Goal: Transaction & Acquisition: Purchase product/service

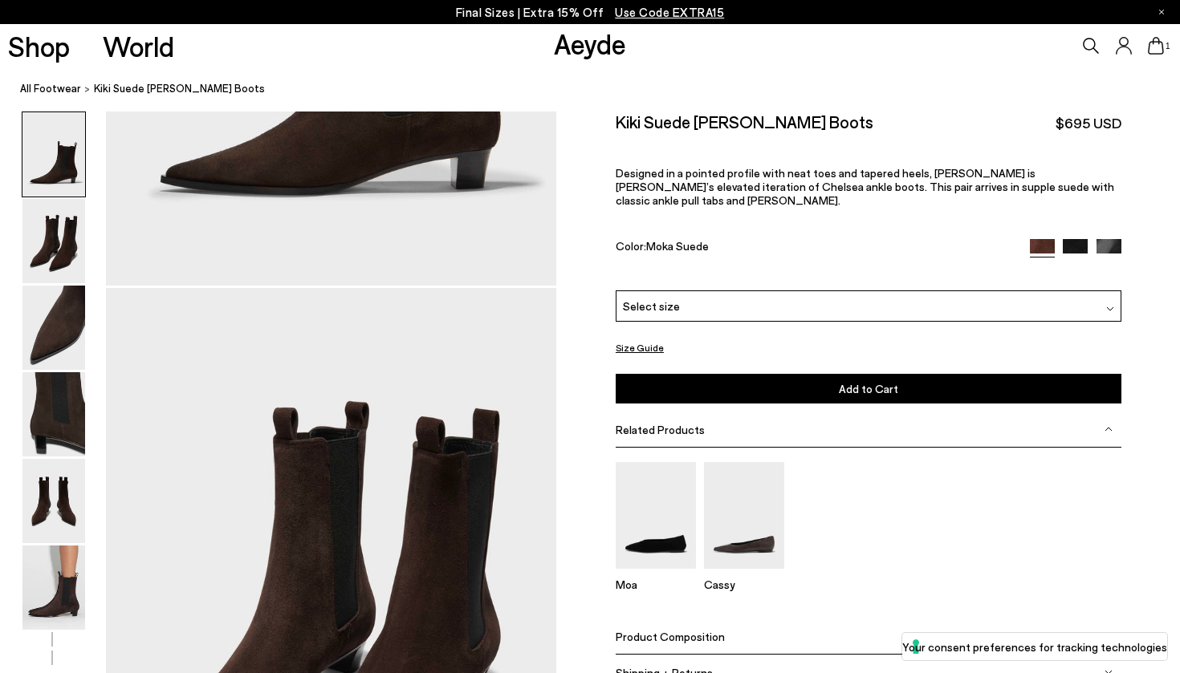
scroll to position [421, 0]
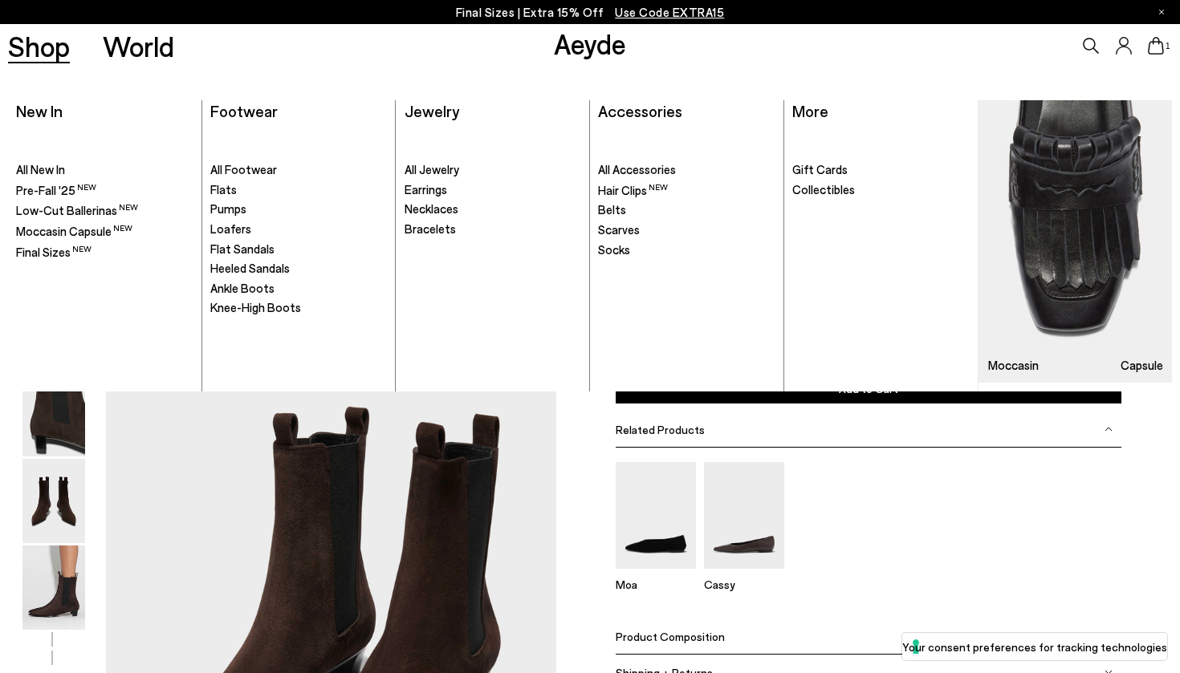
click at [53, 60] on link "Shop" at bounding box center [39, 46] width 62 height 28
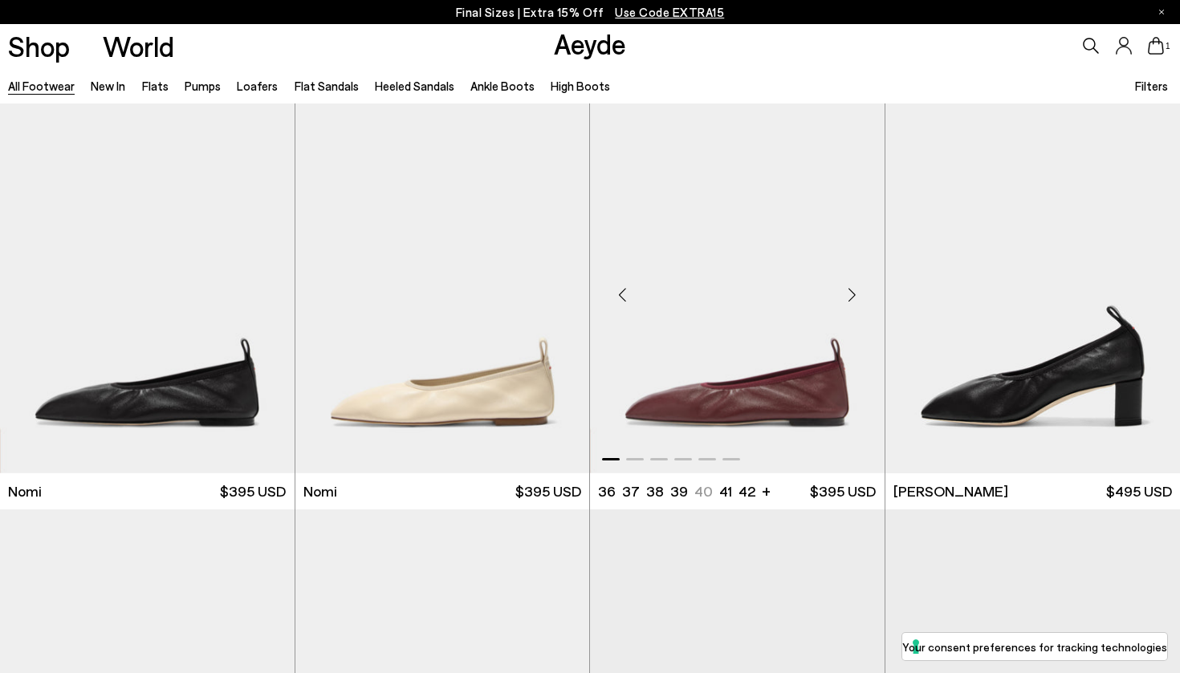
click at [656, 420] on img "1 / 6" at bounding box center [737, 289] width 295 height 370
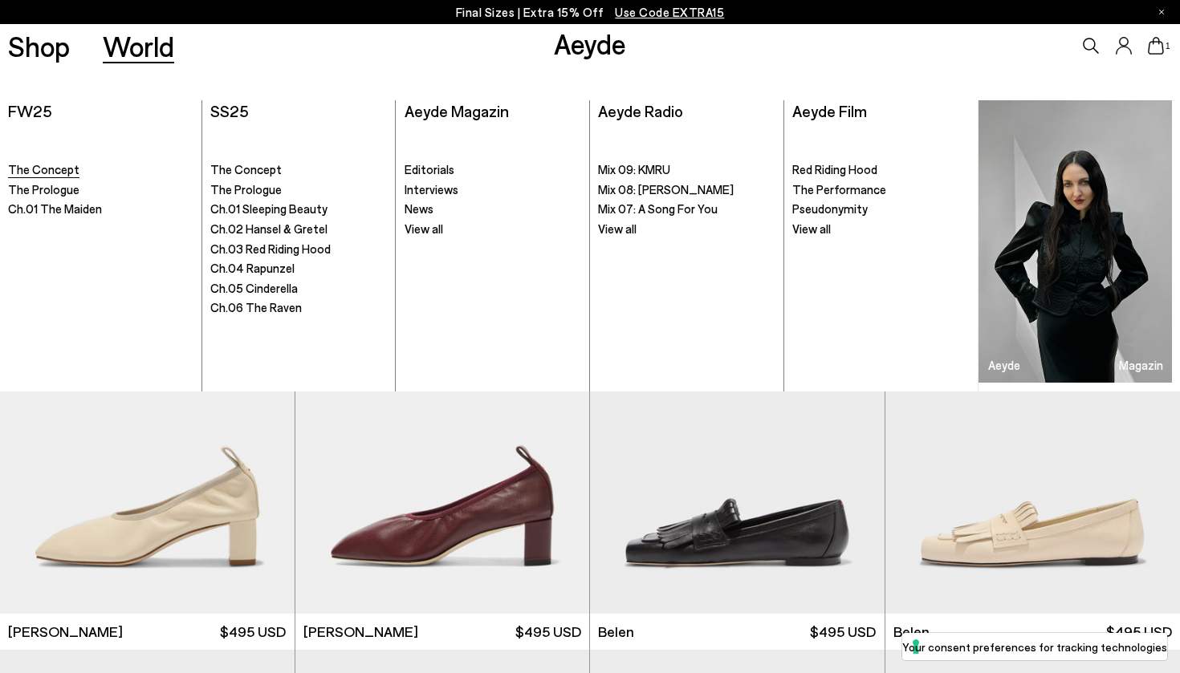
scroll to position [400, 0]
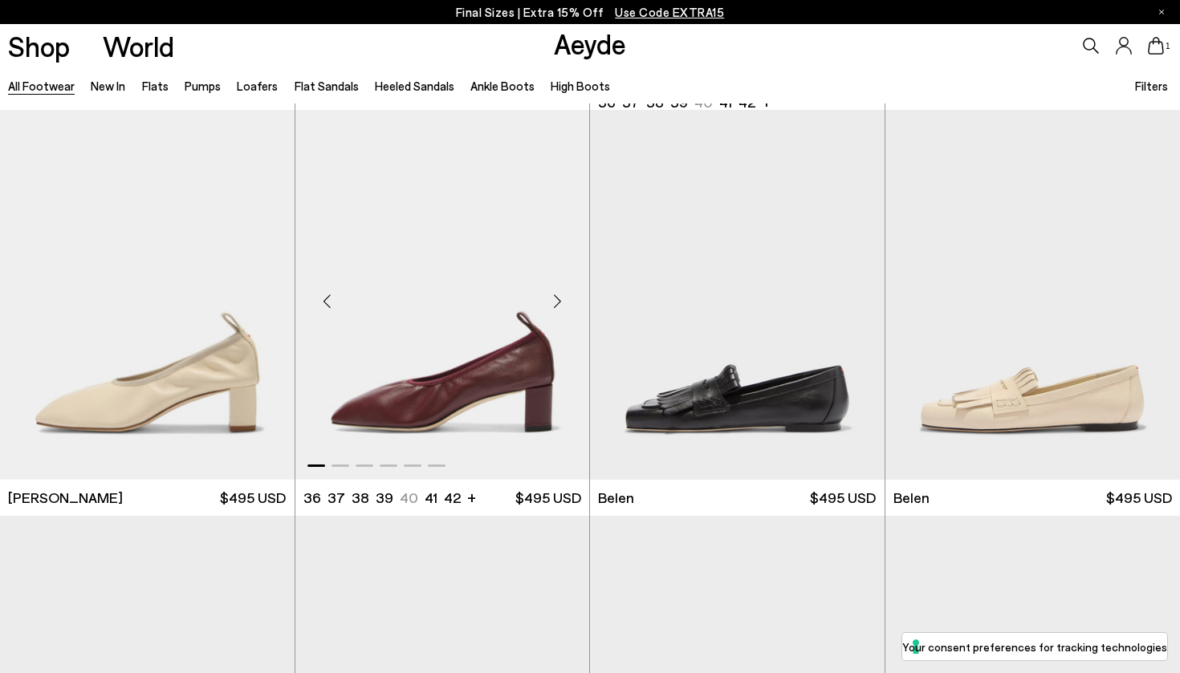
click at [403, 404] on img "1 / 6" at bounding box center [442, 295] width 295 height 370
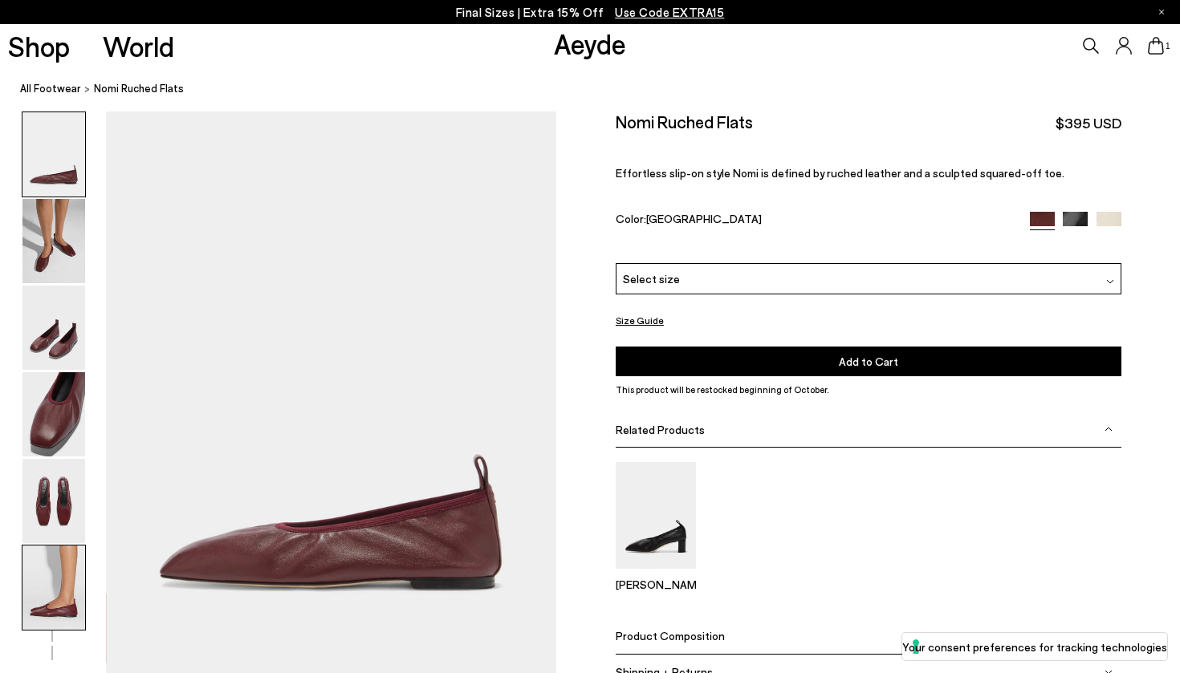
click at [70, 600] on img at bounding box center [53, 588] width 63 height 84
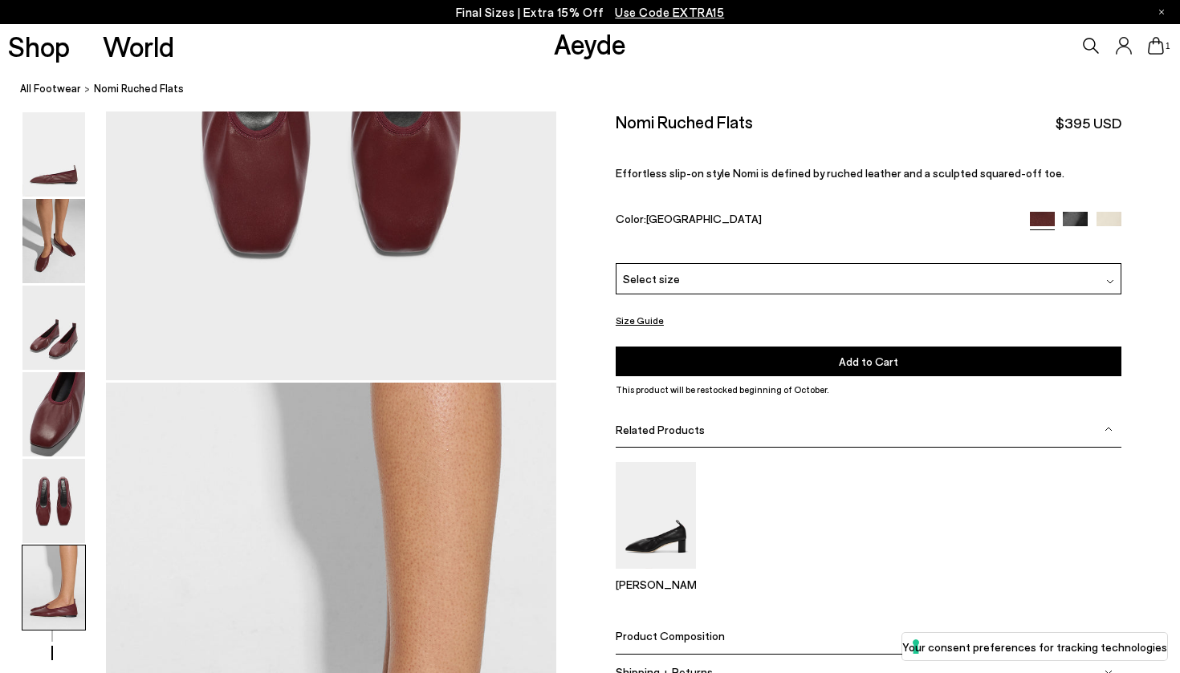
scroll to position [3087, 0]
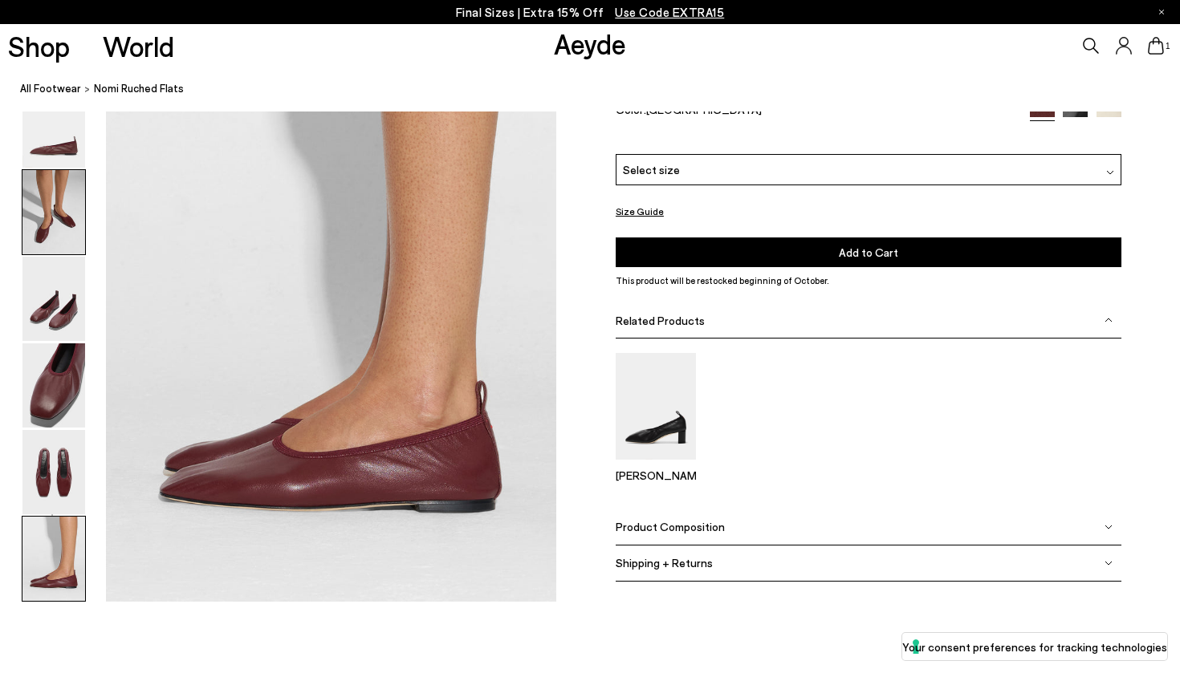
click at [59, 246] on img at bounding box center [53, 212] width 63 height 84
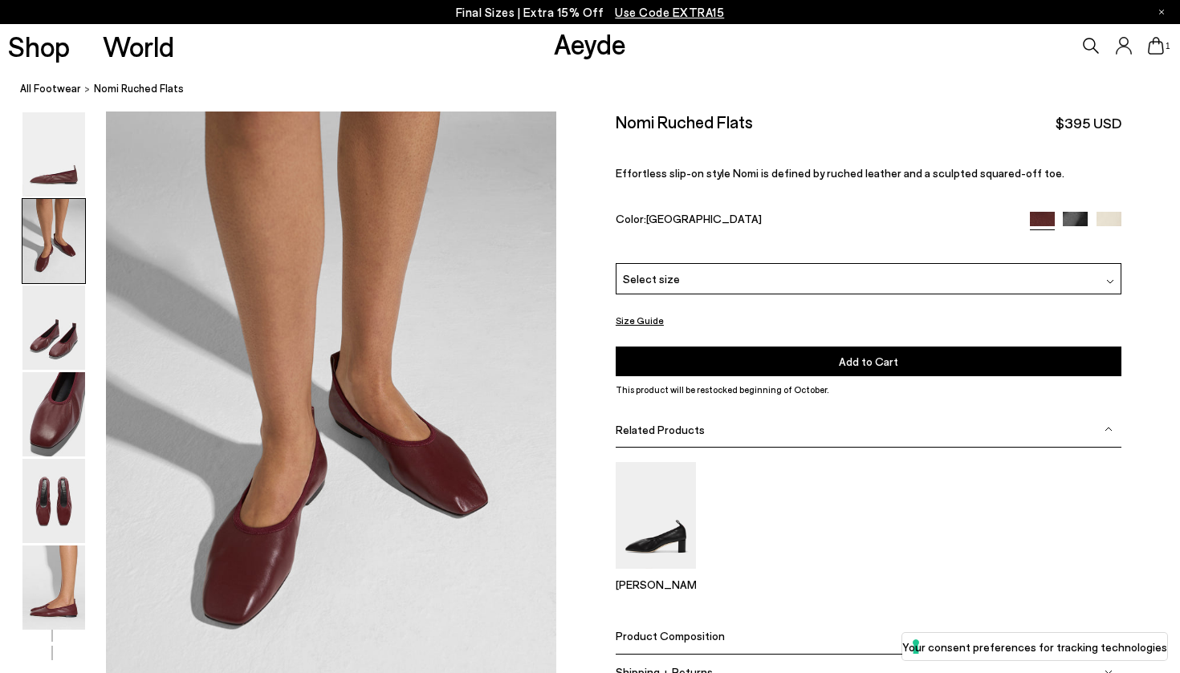
scroll to position [571, 0]
click at [639, 270] on span "Select size" at bounding box center [651, 278] width 57 height 17
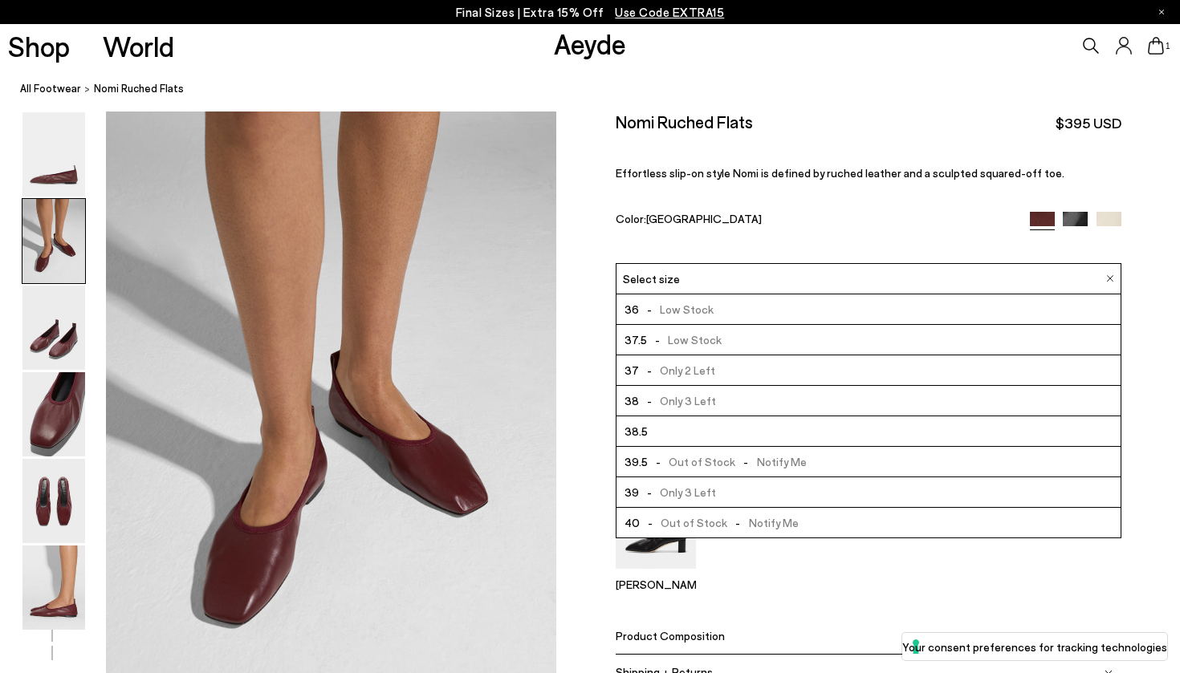
click at [1079, 212] on img at bounding box center [1074, 224] width 25 height 25
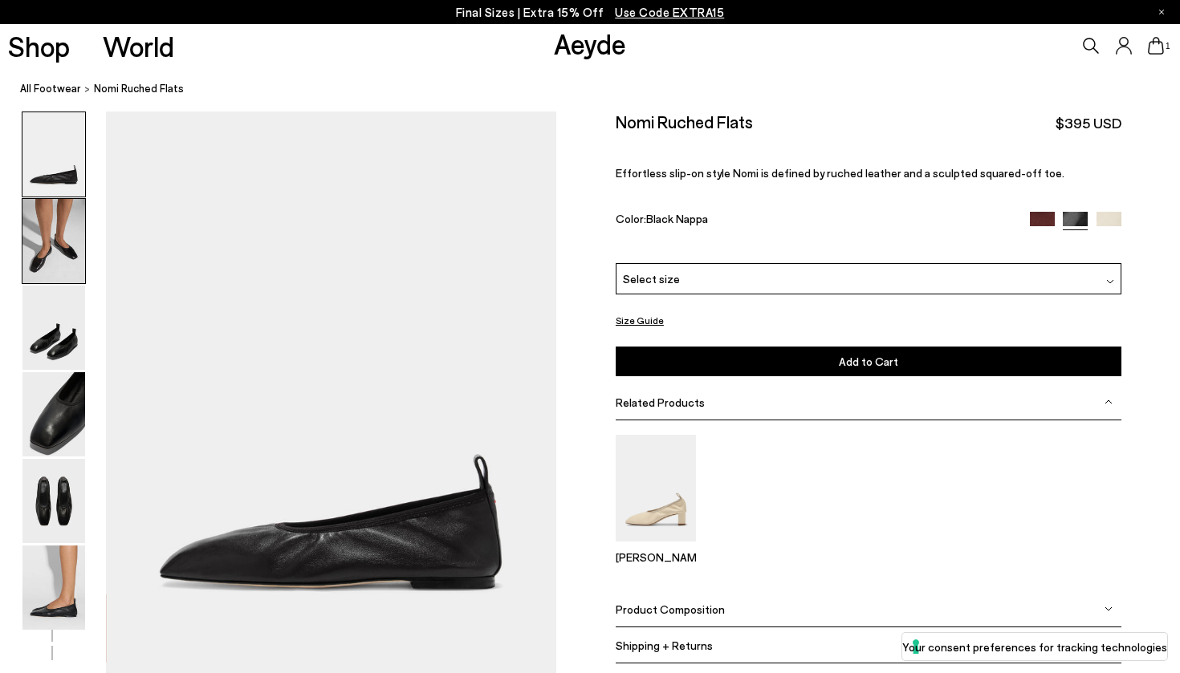
click at [71, 255] on img at bounding box center [53, 241] width 63 height 84
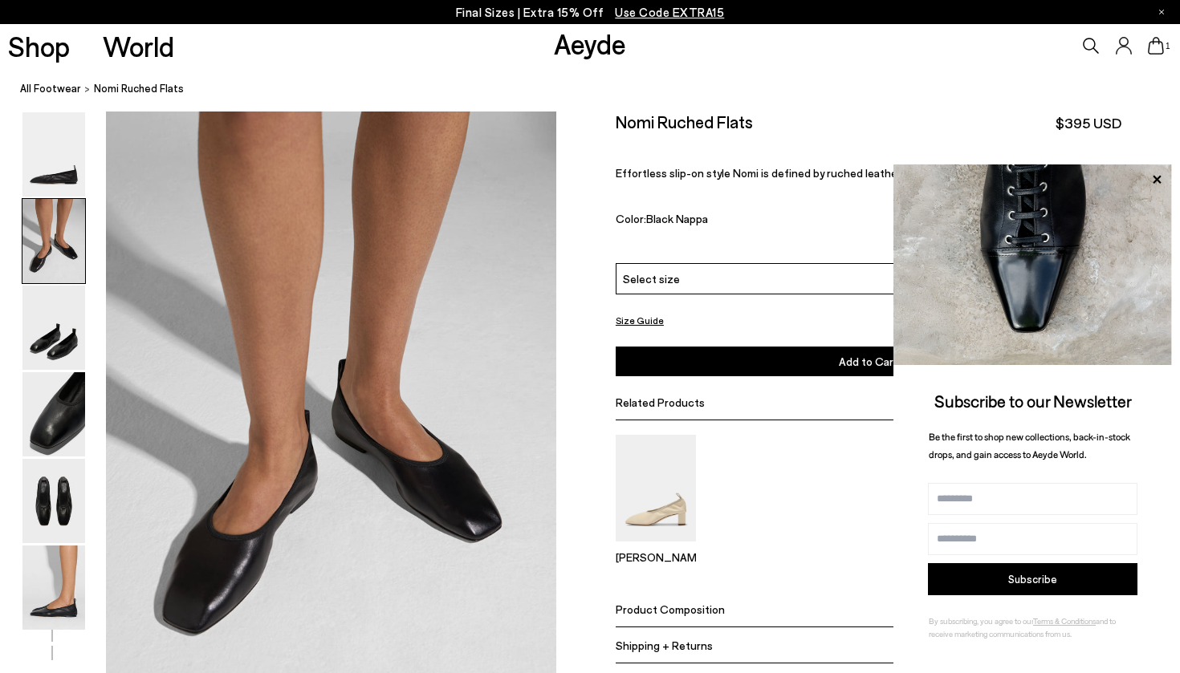
click at [742, 263] on div "Select size" at bounding box center [869, 278] width 506 height 31
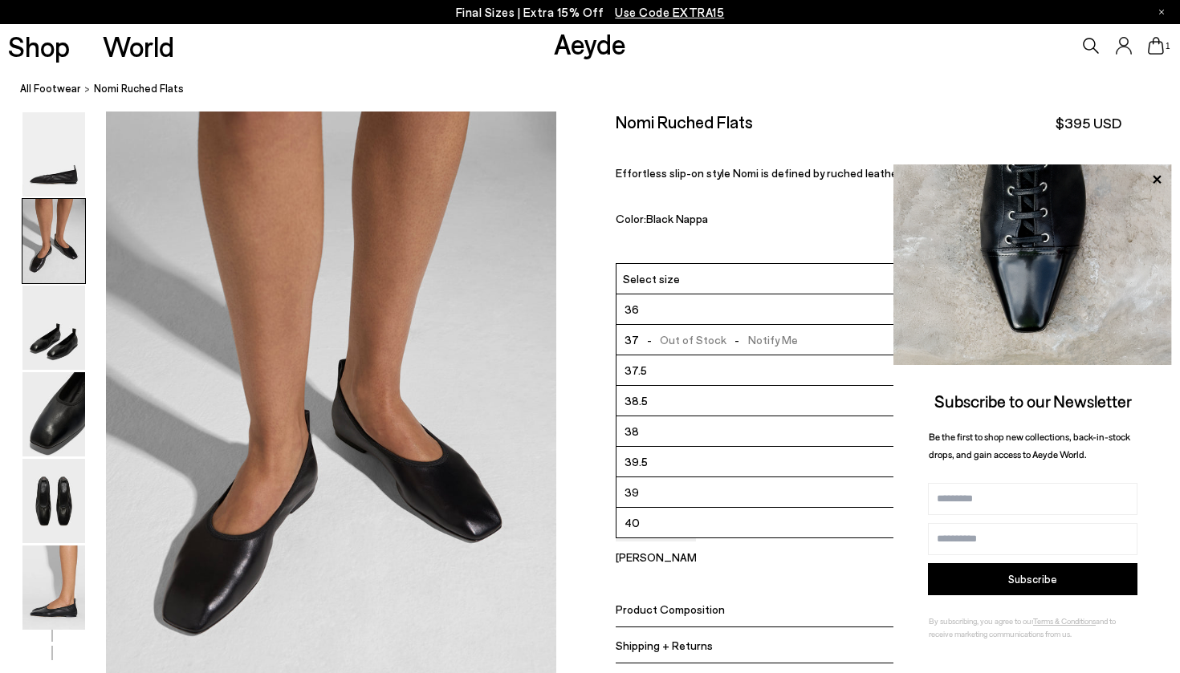
click at [819, 118] on div "Nomi Ruched Flats $395 USD" at bounding box center [869, 123] width 506 height 22
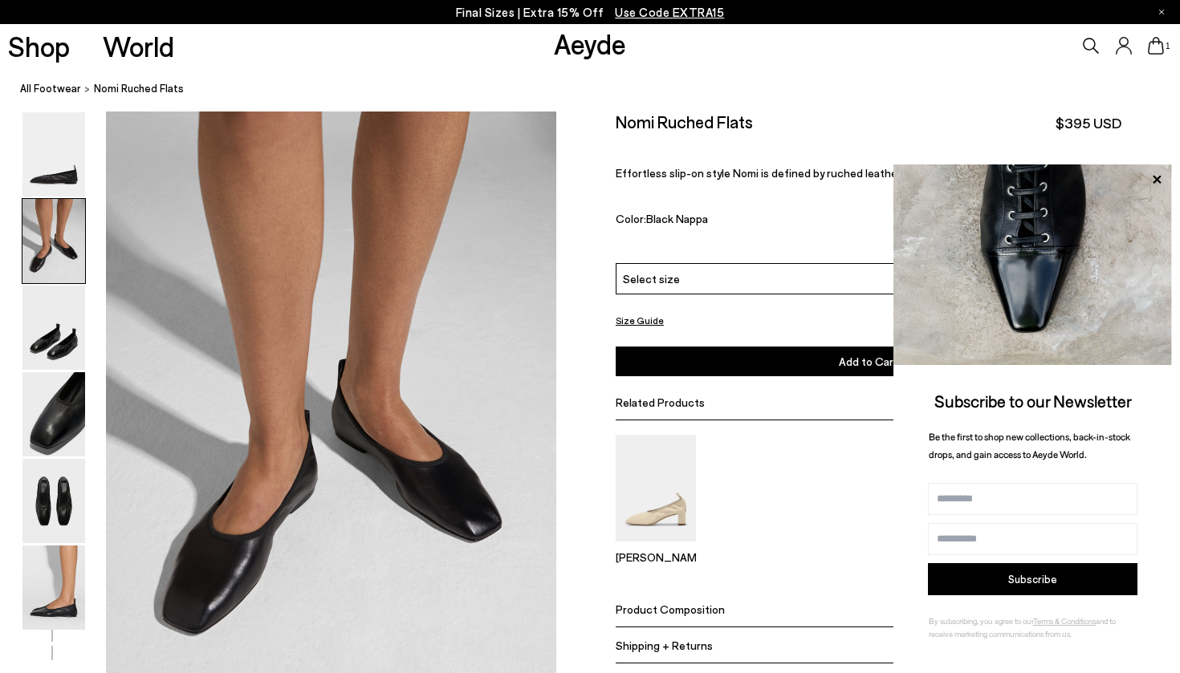
click at [748, 263] on div "Select size" at bounding box center [869, 278] width 506 height 31
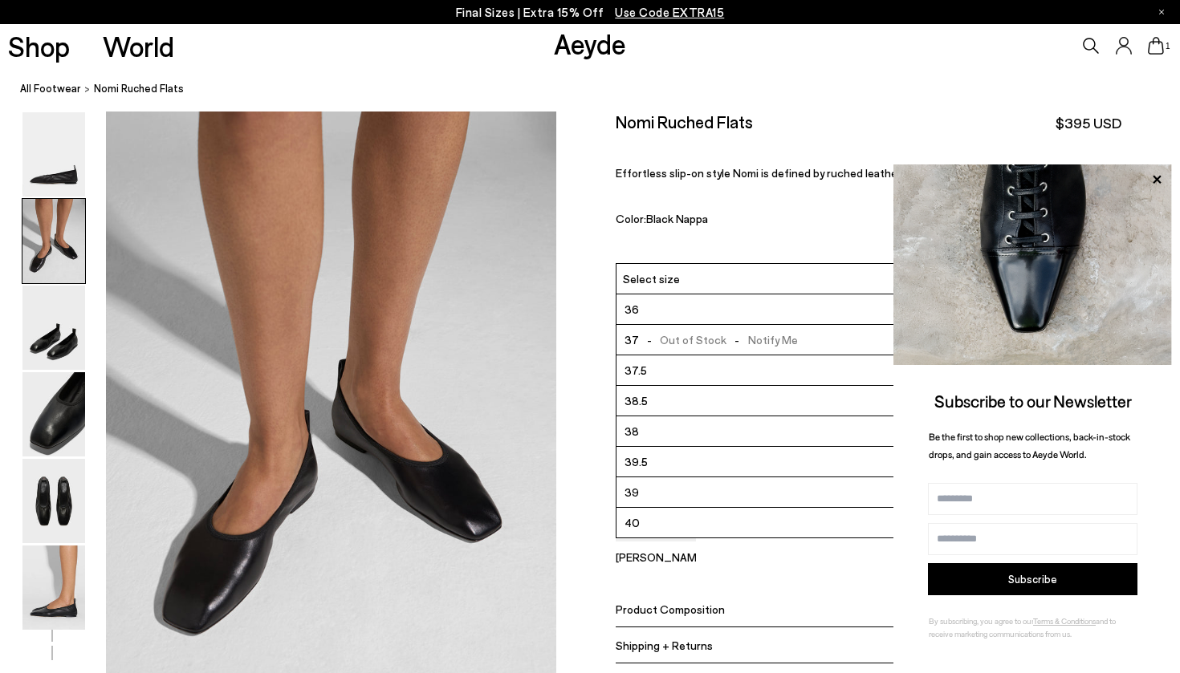
click at [705, 416] on li "38" at bounding box center [868, 431] width 504 height 30
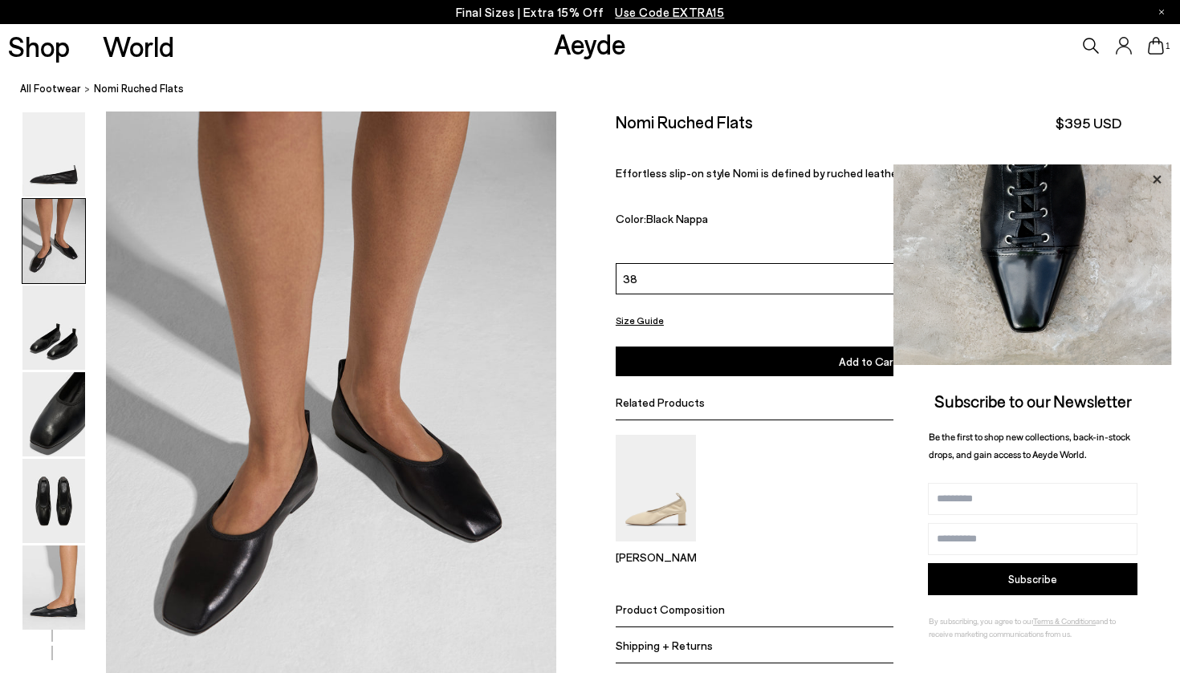
click at [1160, 183] on icon at bounding box center [1156, 179] width 8 height 8
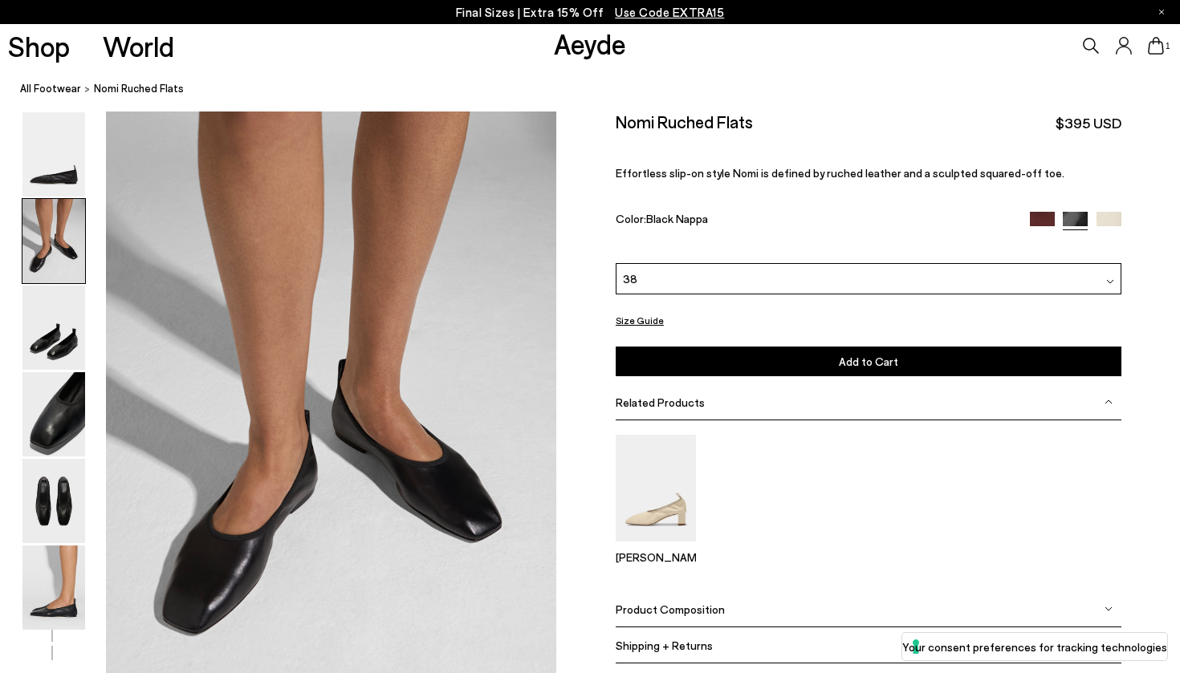
click at [712, 263] on div "38" at bounding box center [869, 278] width 506 height 31
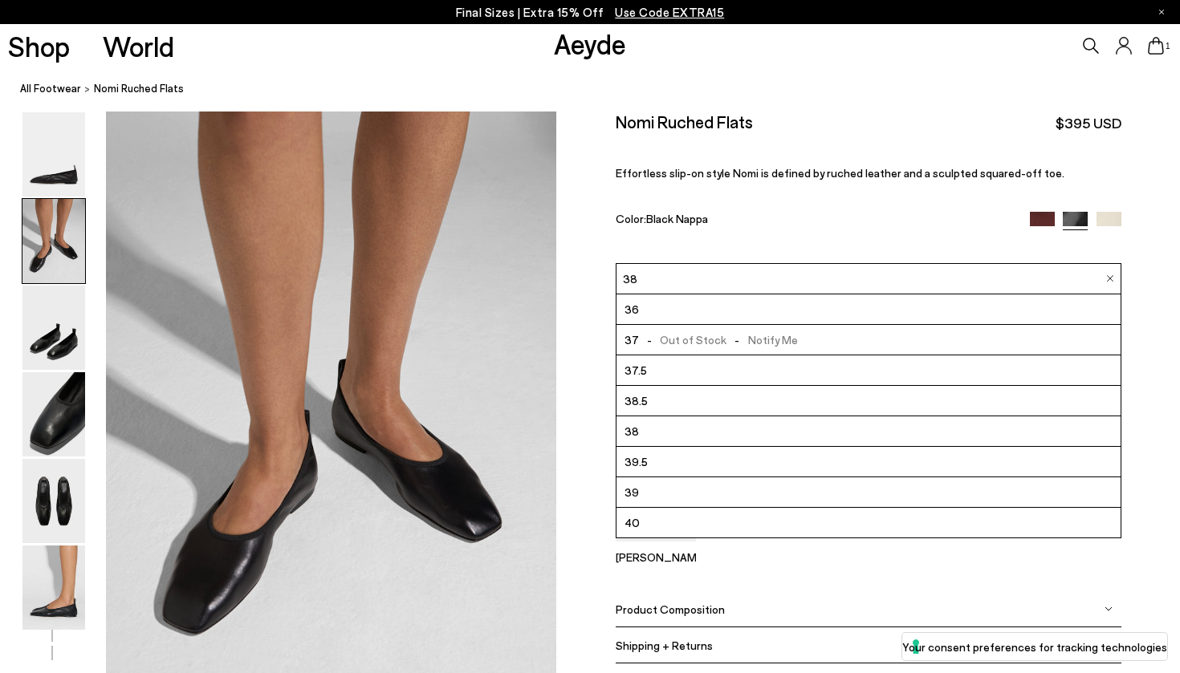
click at [711, 416] on li "38" at bounding box center [868, 431] width 504 height 30
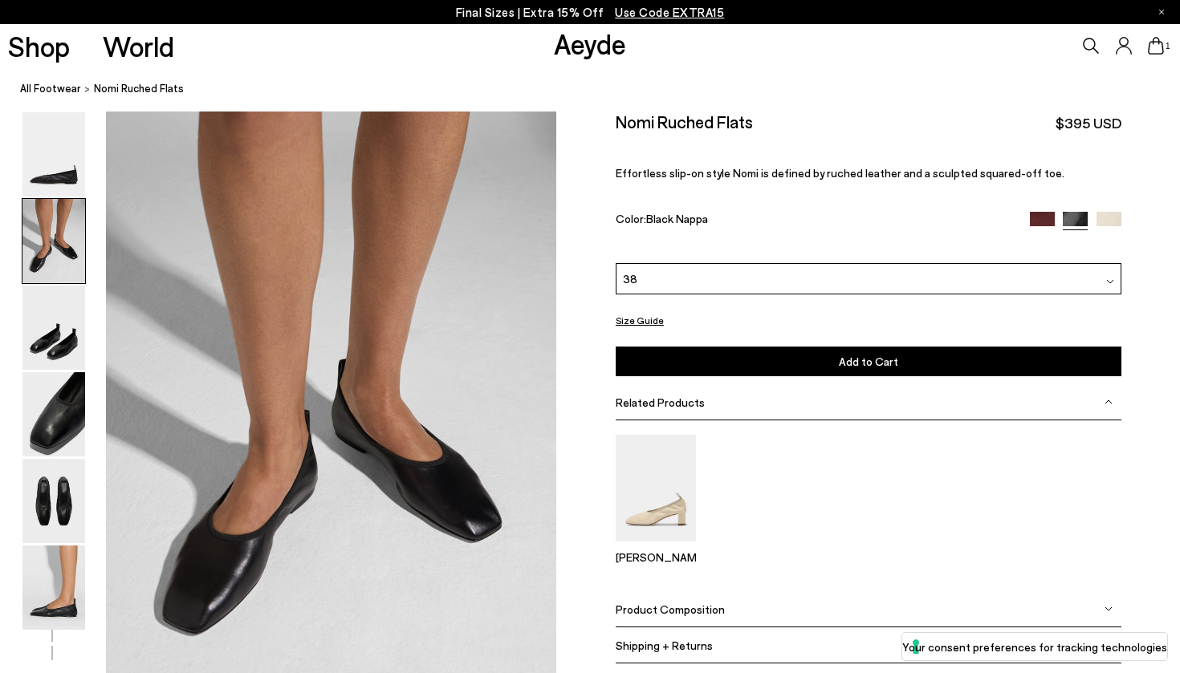
click at [760, 347] on button "Add to Cart Select a Size First" at bounding box center [869, 362] width 506 height 30
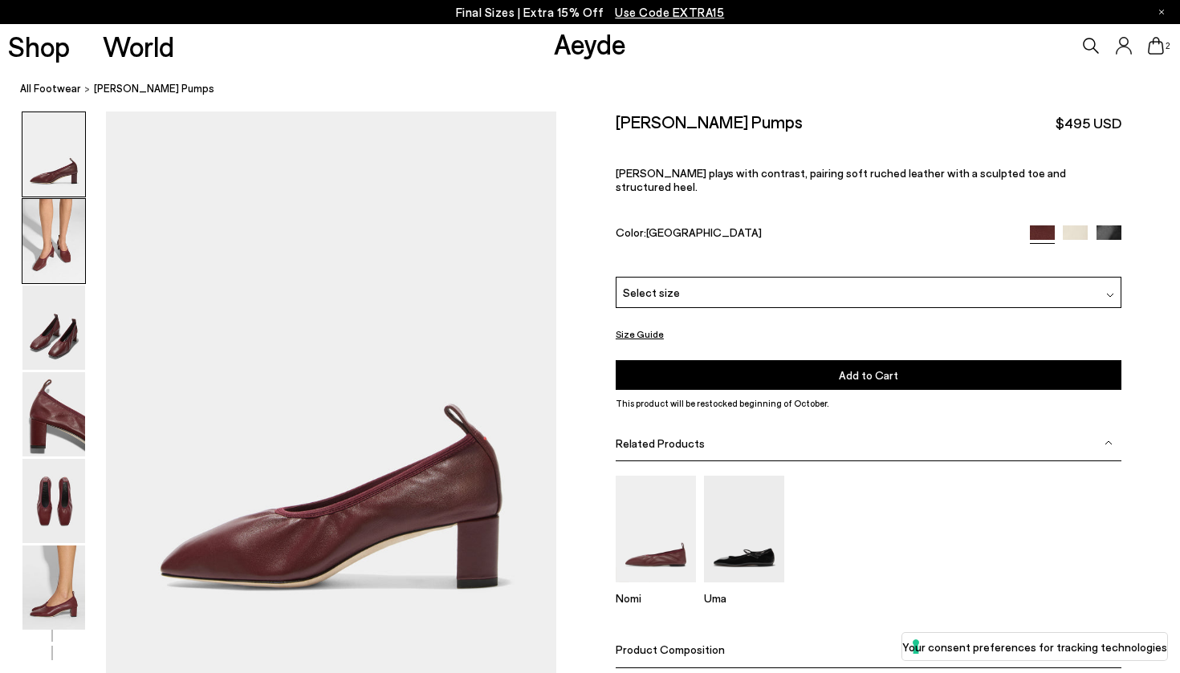
click at [60, 244] on img at bounding box center [53, 241] width 63 height 84
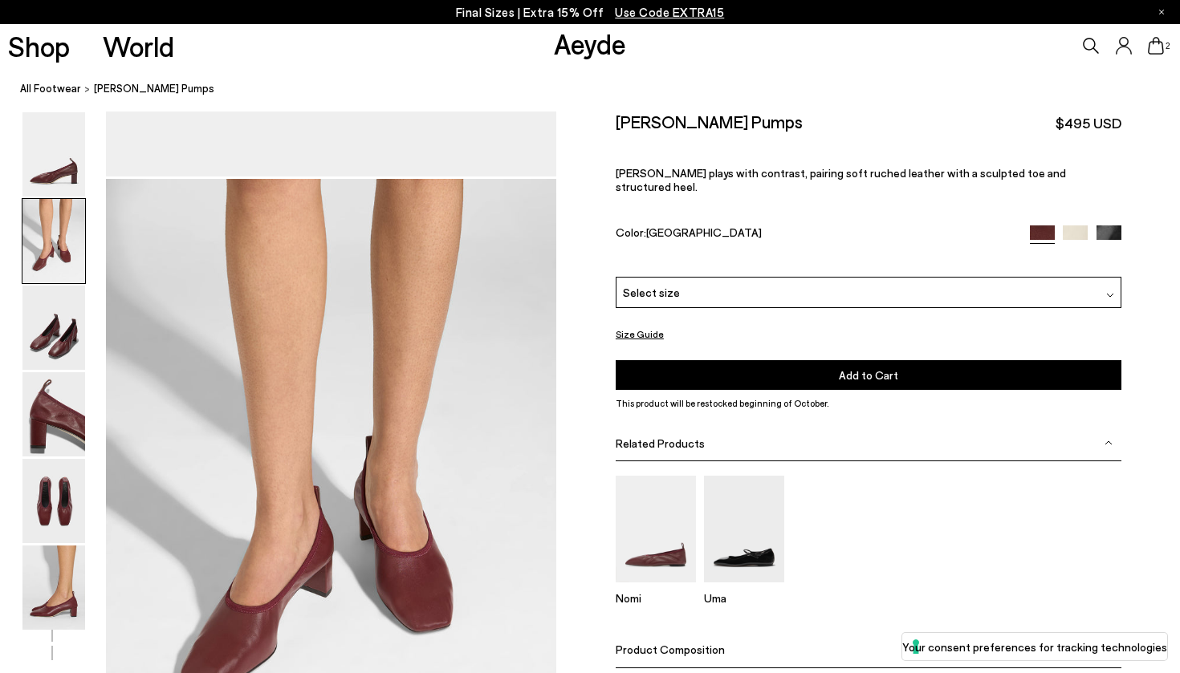
scroll to position [565, 0]
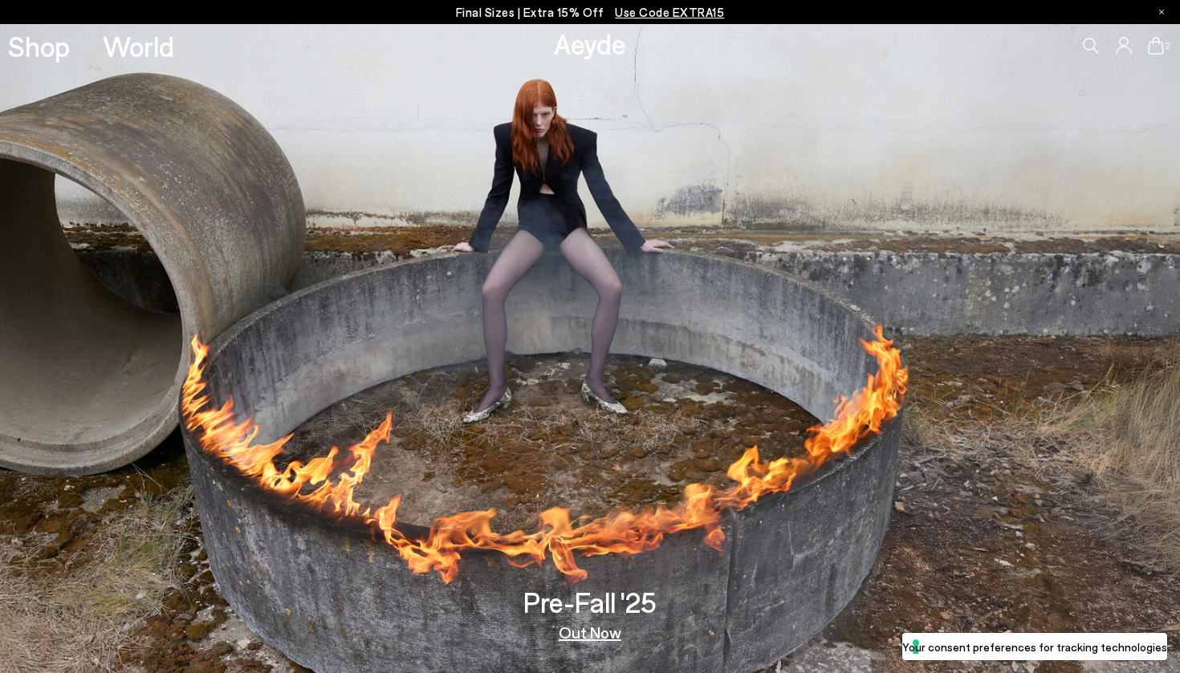
click at [593, 636] on link "Out Now" at bounding box center [590, 632] width 63 height 16
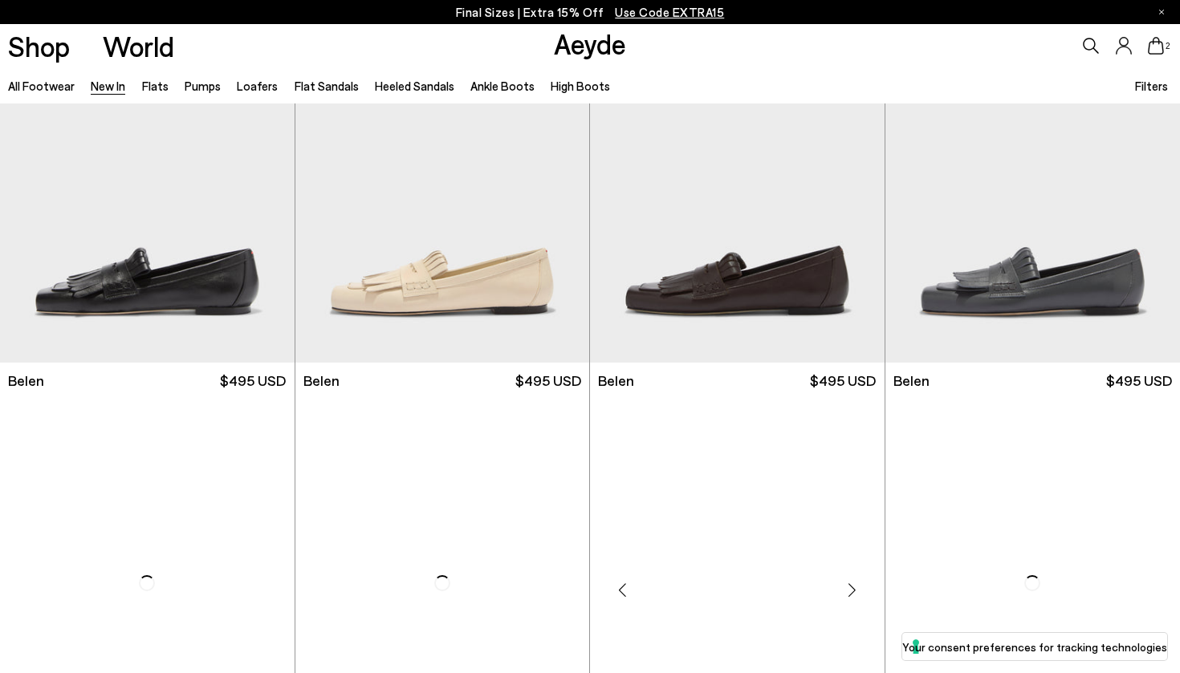
scroll to position [217, 0]
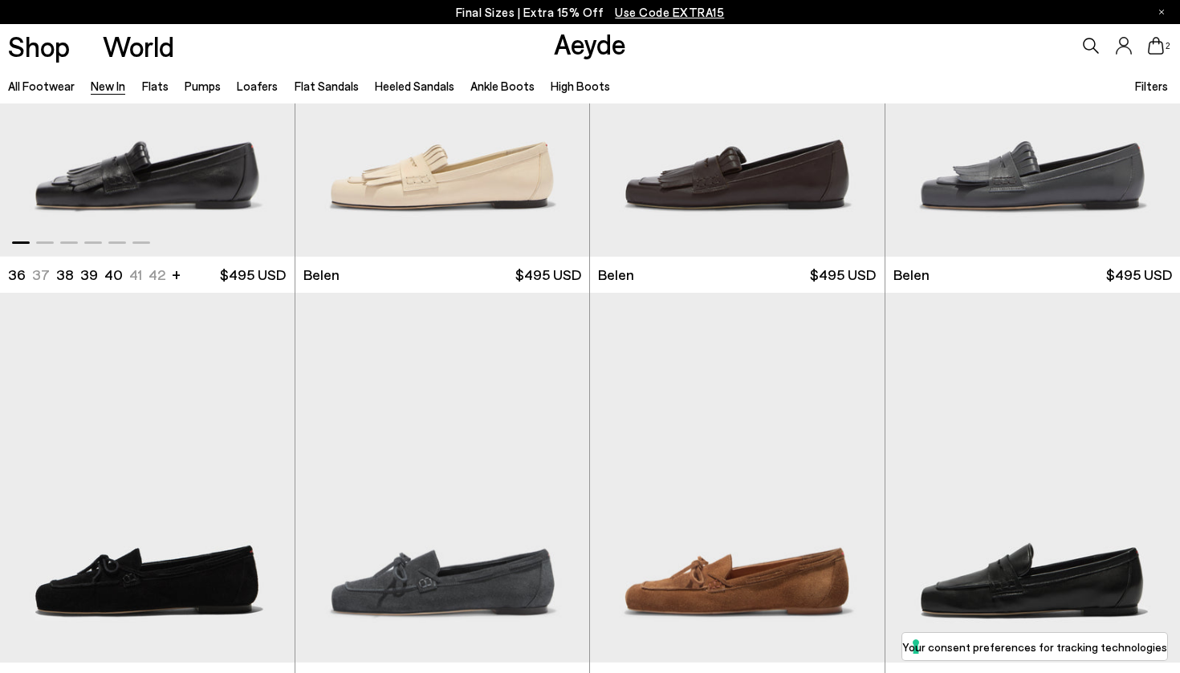
click at [205, 181] on img "1 / 6" at bounding box center [147, 72] width 295 height 370
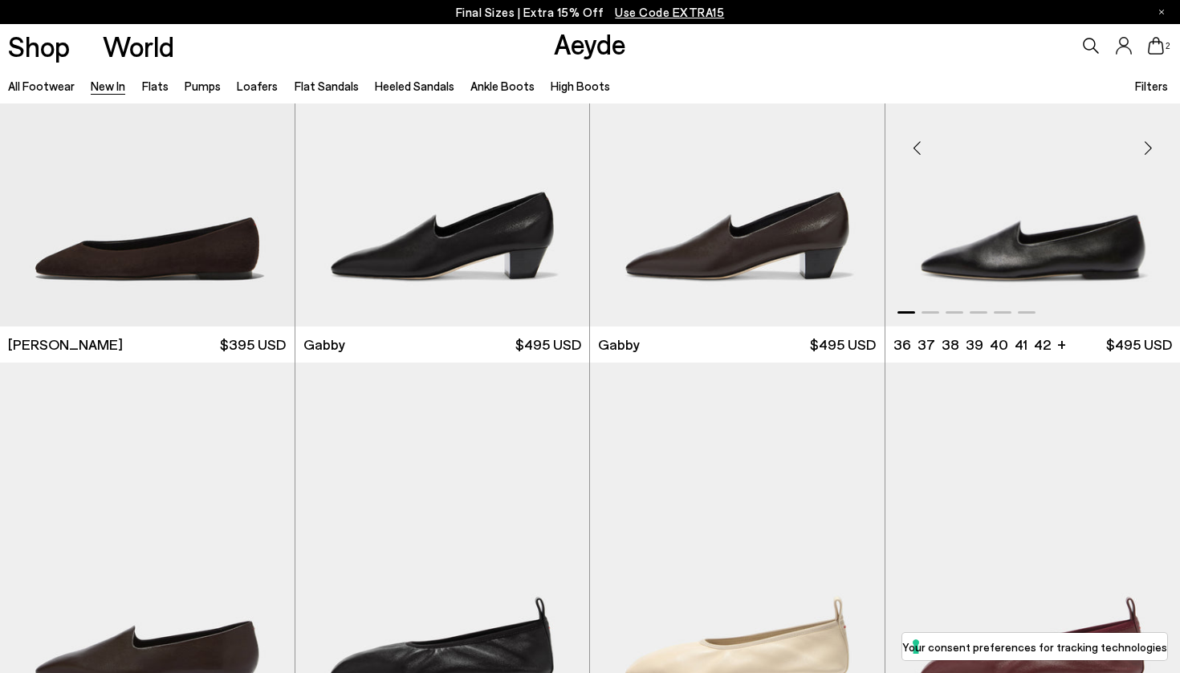
scroll to position [2172, 0]
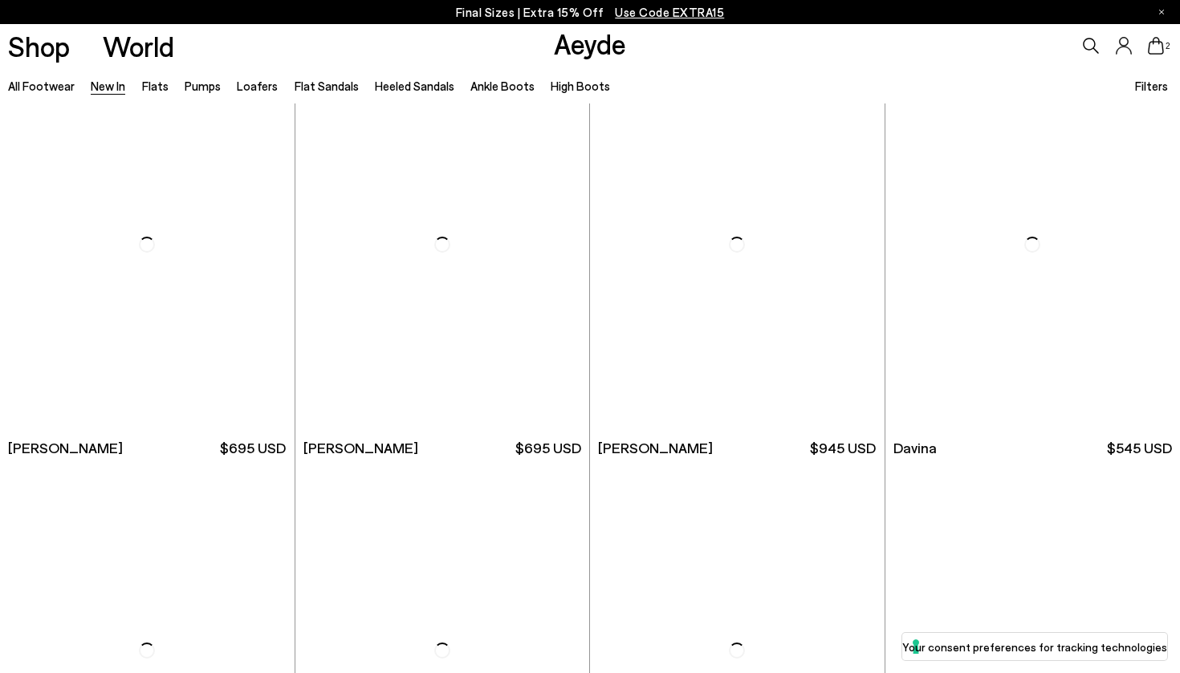
scroll to position [4511, 0]
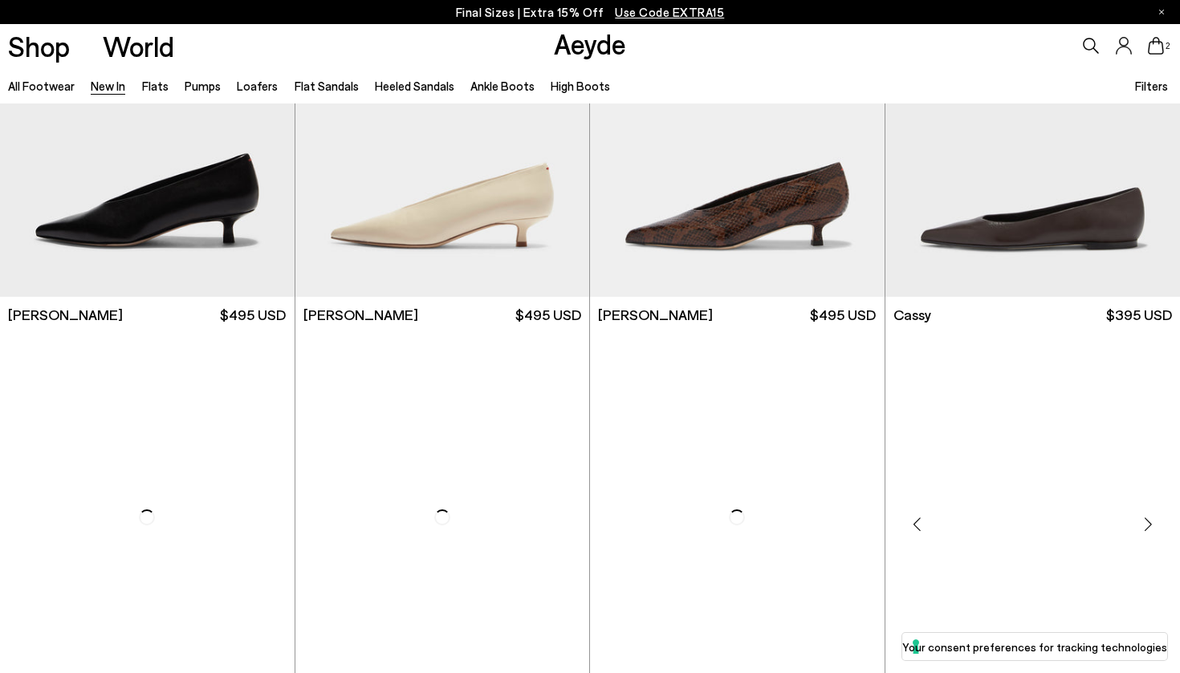
scroll to position [6250, 0]
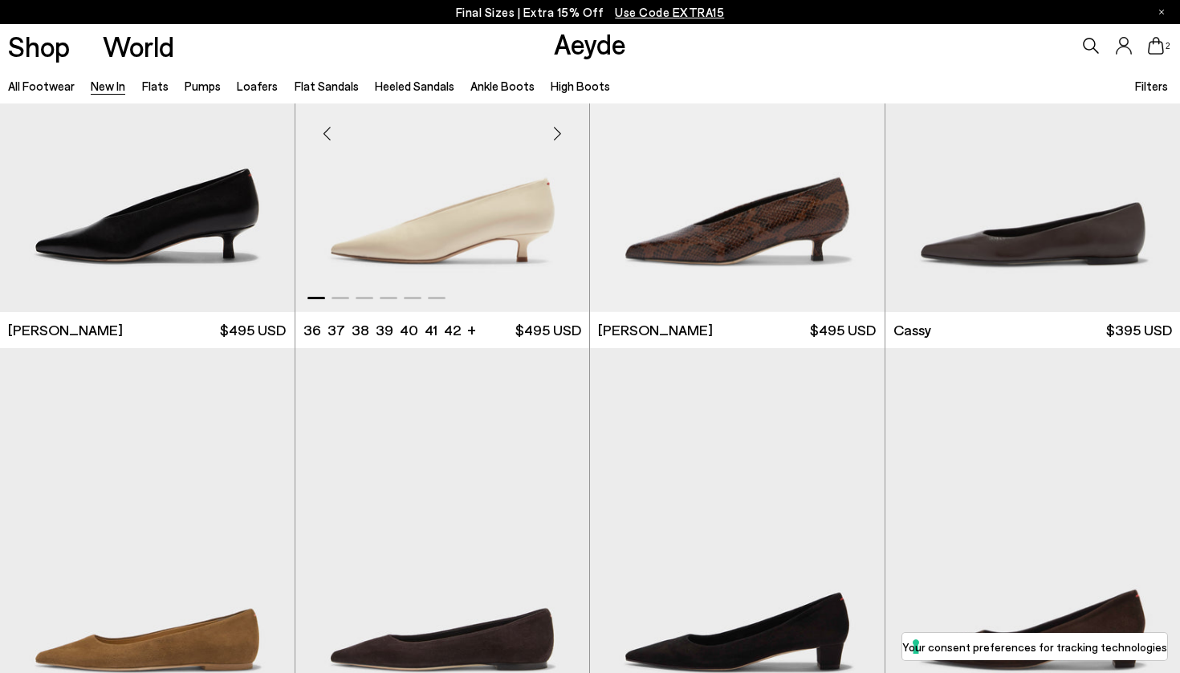
click at [530, 228] on img "1 / 6" at bounding box center [442, 127] width 295 height 370
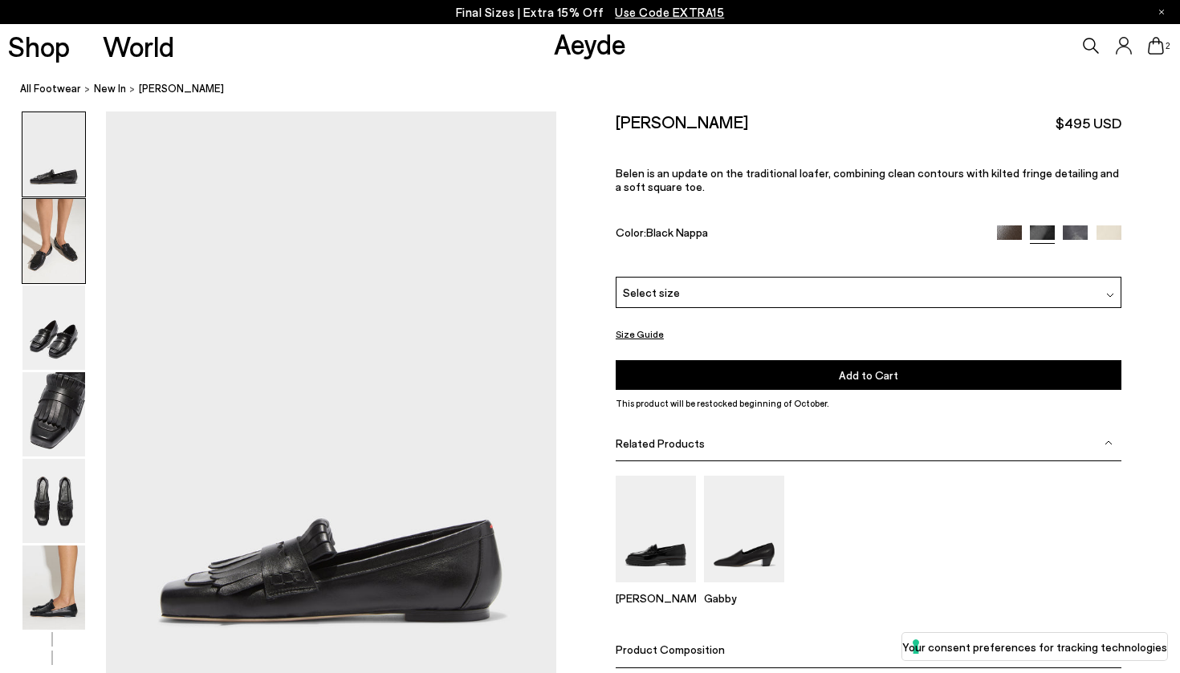
click at [79, 249] on img at bounding box center [53, 241] width 63 height 84
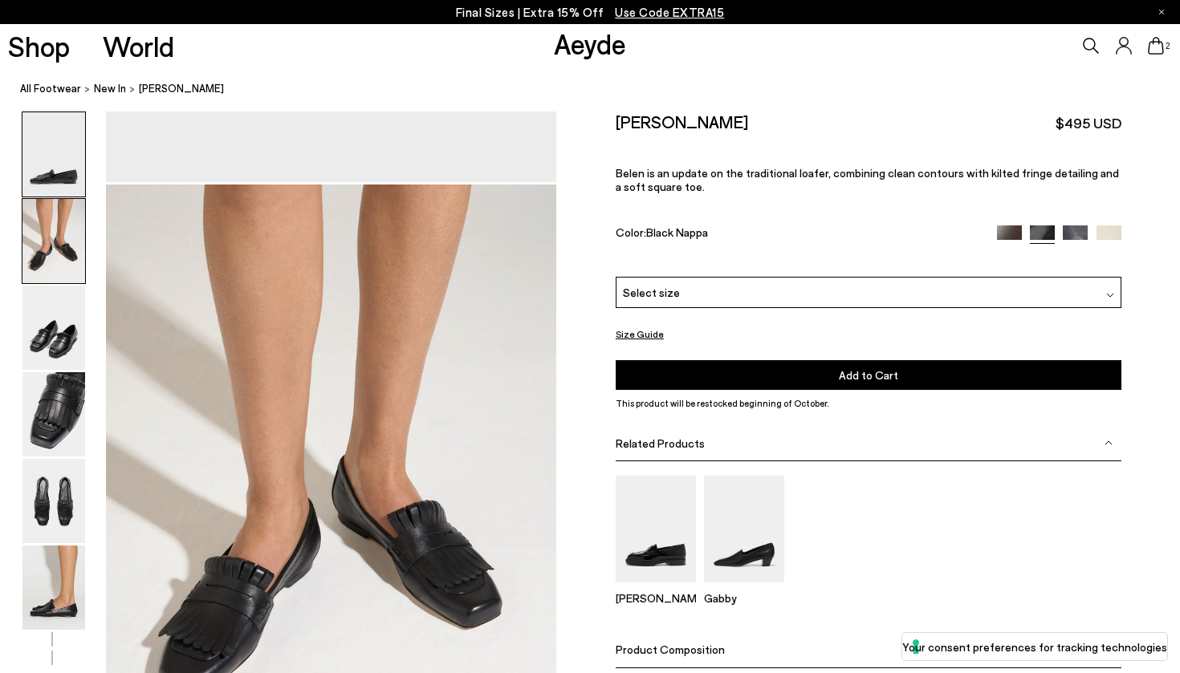
scroll to position [603, 0]
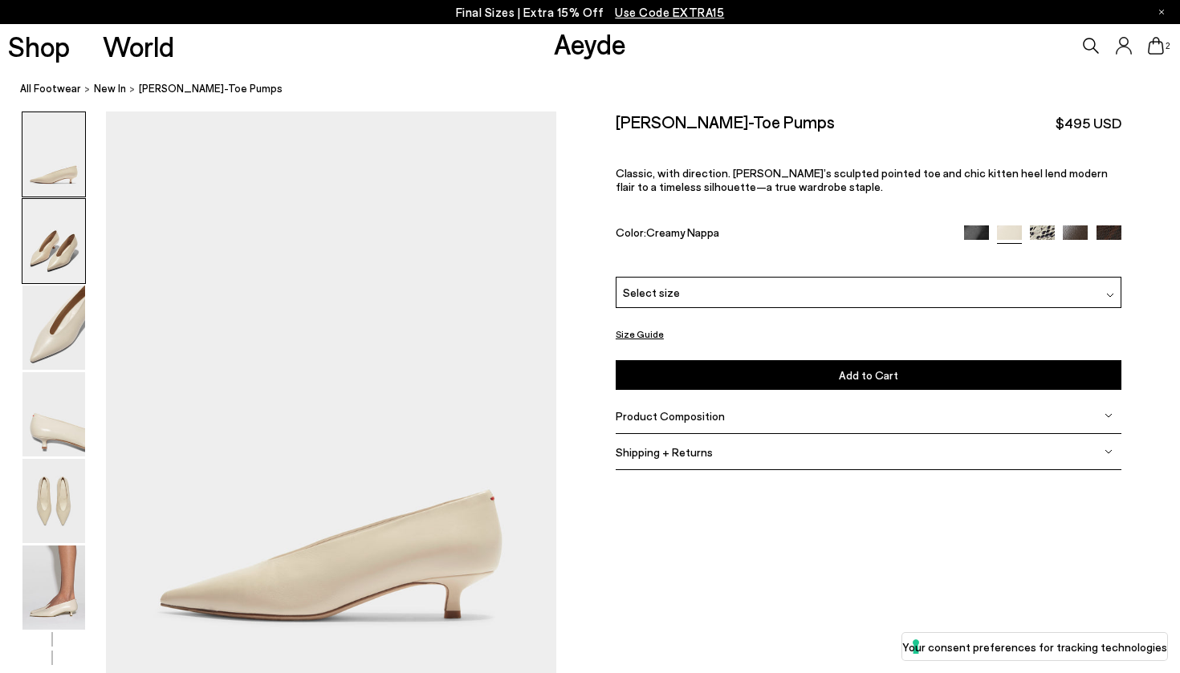
click at [77, 258] on img at bounding box center [53, 241] width 63 height 84
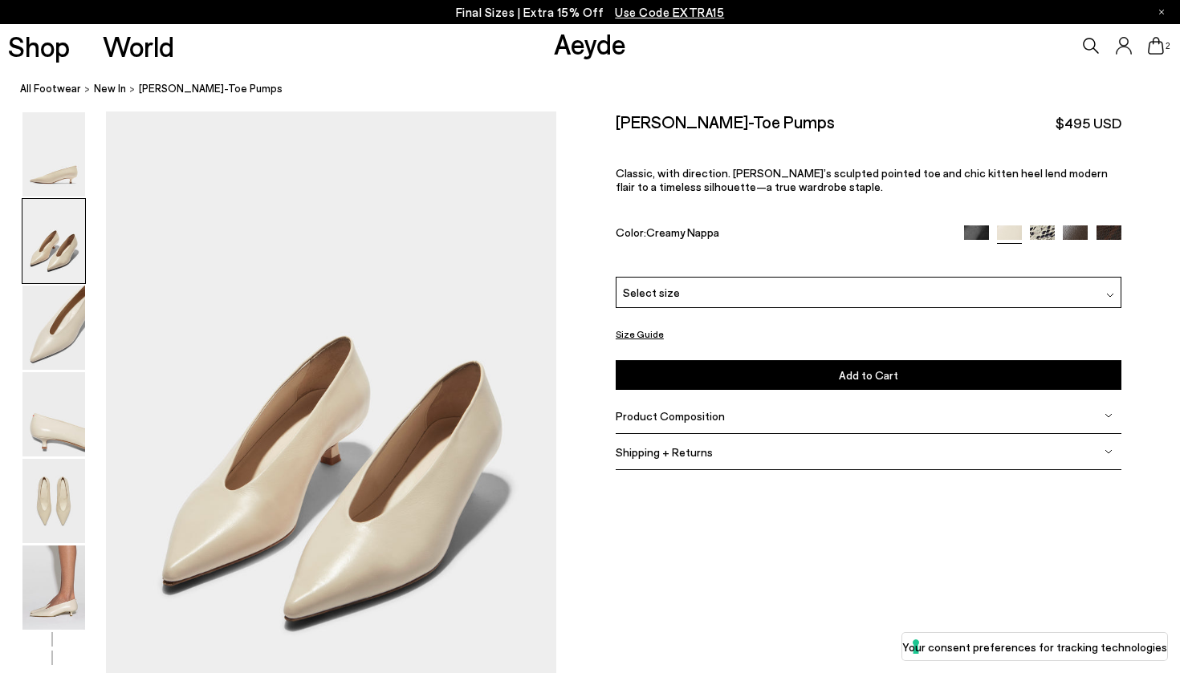
click at [1083, 225] on img at bounding box center [1074, 237] width 25 height 25
click at [312, 73] on nav "All Footwear New In [PERSON_NAME] Pointed-Toe Pumps" at bounding box center [600, 89] width 1160 height 44
click at [1079, 225] on img at bounding box center [1074, 237] width 25 height 25
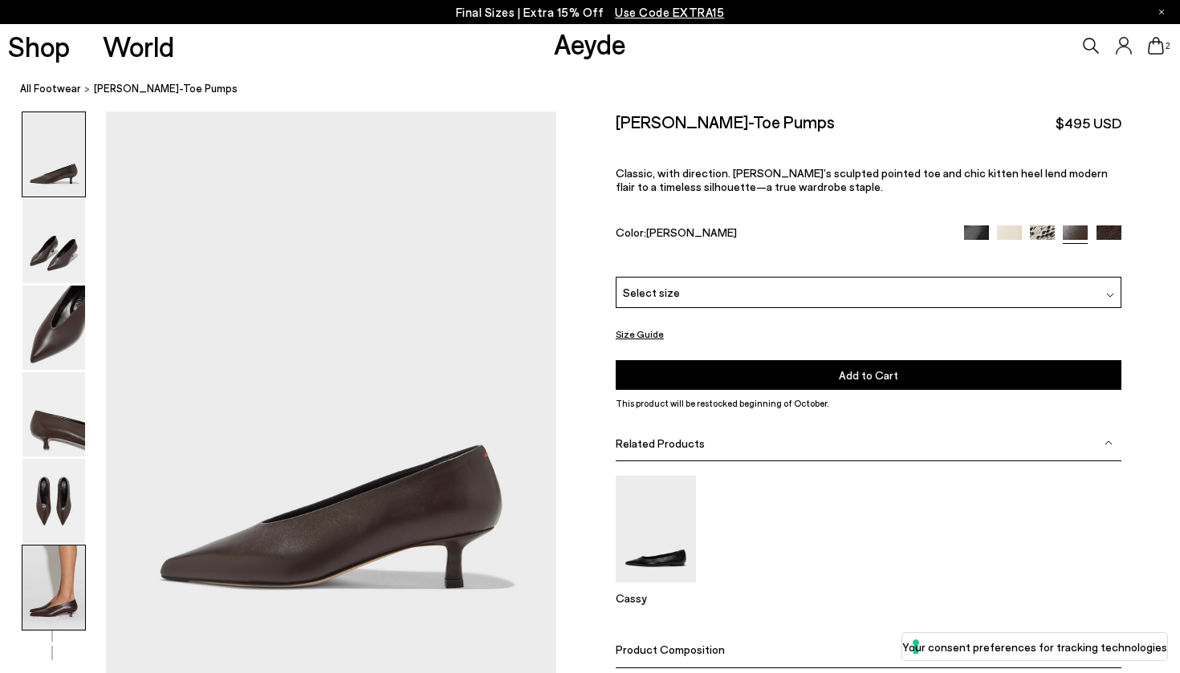
click at [74, 591] on img at bounding box center [53, 588] width 63 height 84
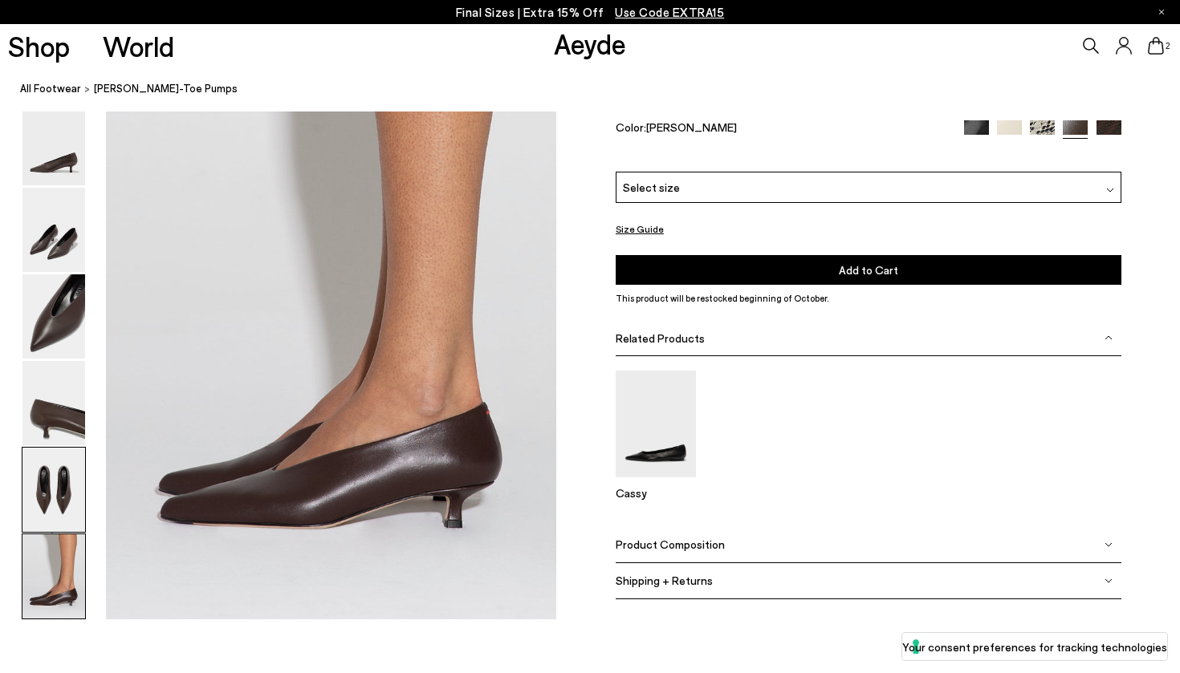
scroll to position [3087, 0]
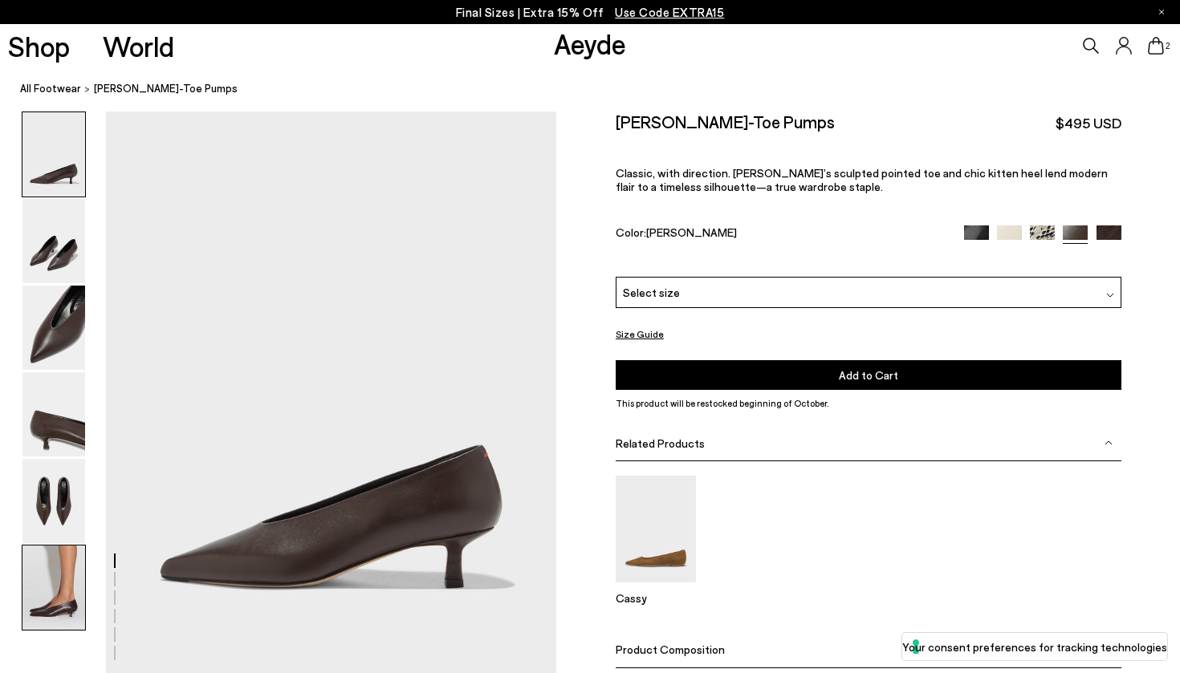
click at [61, 602] on img at bounding box center [53, 588] width 63 height 84
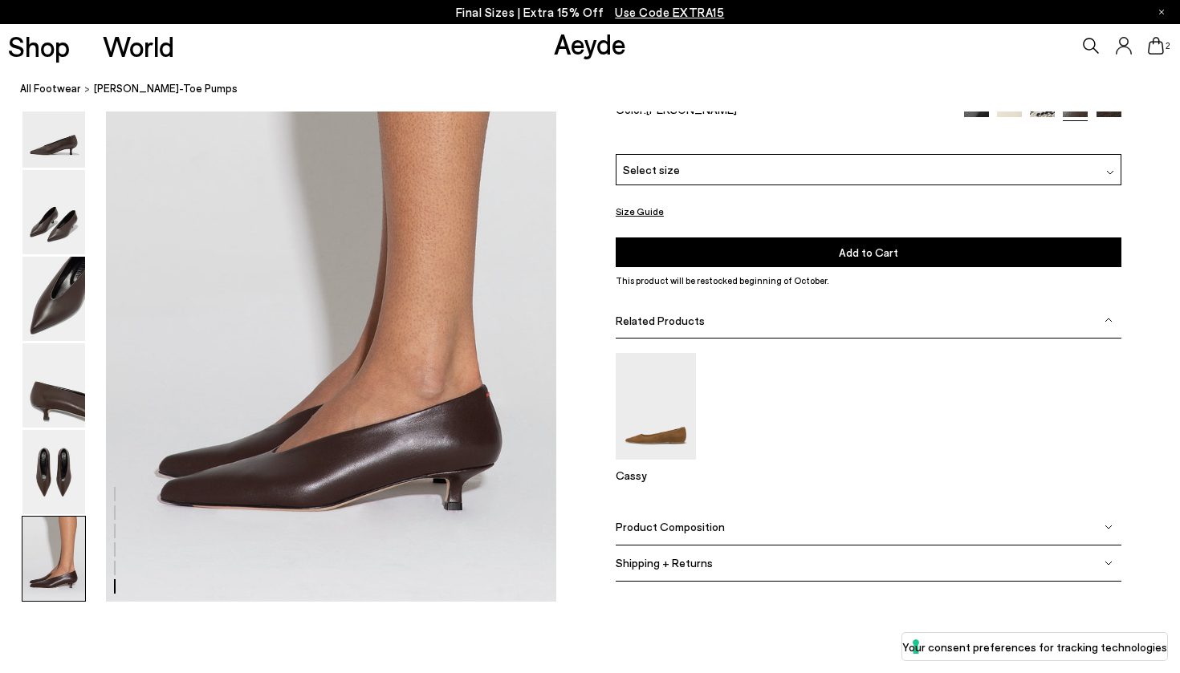
click at [650, 185] on div "Select size" at bounding box center [869, 169] width 506 height 31
